Goal: Check status: Check status

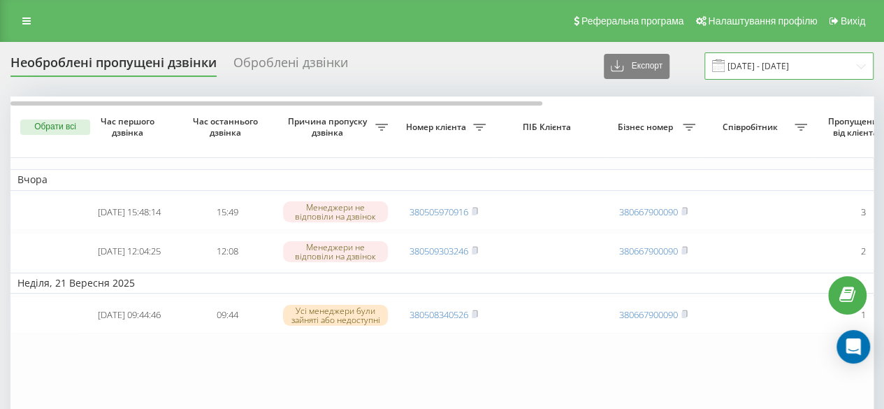
click at [826, 67] on input "[DATE] - [DATE]" at bounding box center [789, 65] width 169 height 27
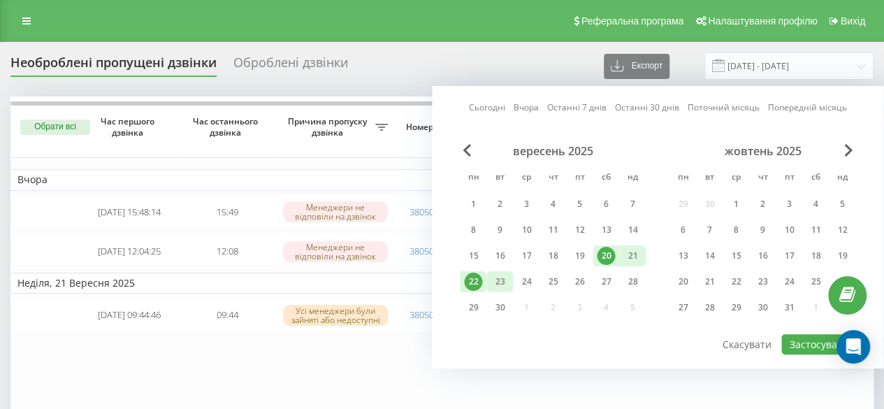
click at [506, 282] on div "23" at bounding box center [500, 282] width 18 height 18
click at [804, 342] on button "Застосувати" at bounding box center [819, 344] width 74 height 20
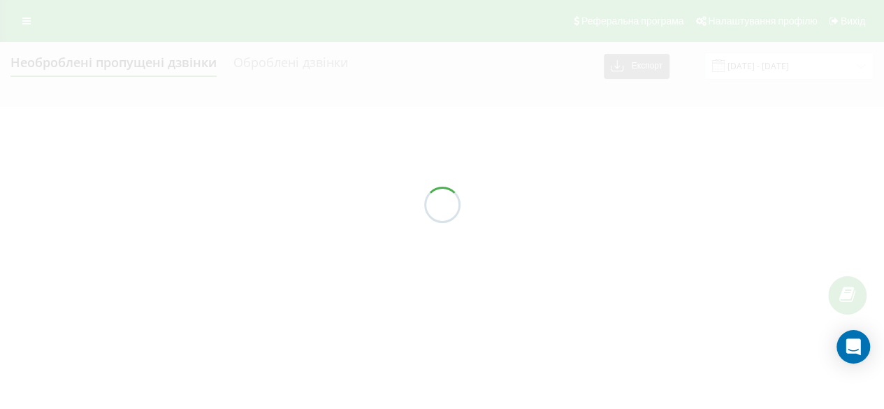
type input "[DATE] - [DATE]"
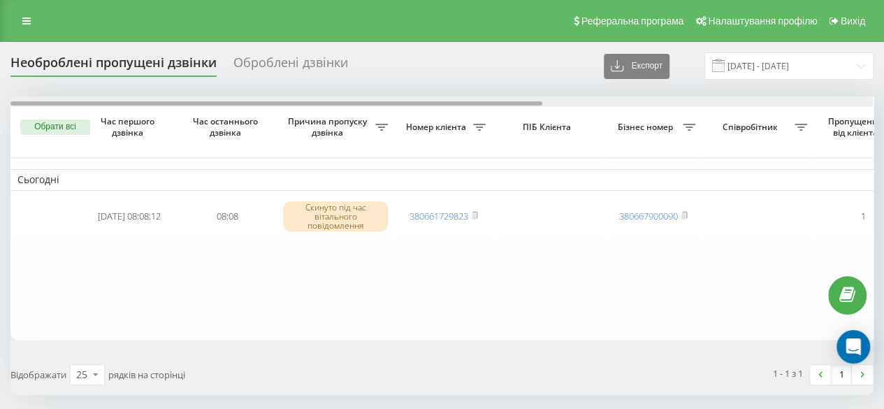
drag, startPoint x: 189, startPoint y: 103, endPoint x: 115, endPoint y: 50, distance: 91.2
click at [115, 50] on div "Необроблені пропущені дзвінки Оброблені дзвінки Експорт .csv .xlsx 23.09.2025 -…" at bounding box center [442, 251] width 884 height 419
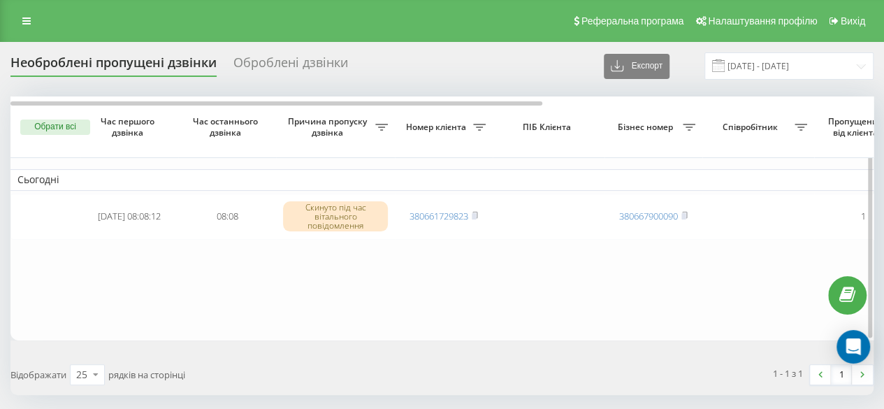
click at [358, 283] on table "Сьогодні 2025-09-23 08:08:12 08:08 Скинуто під час вітального повідомлення 3806…" at bounding box center [709, 217] width 1398 height 243
